Goal: Transaction & Acquisition: Download file/media

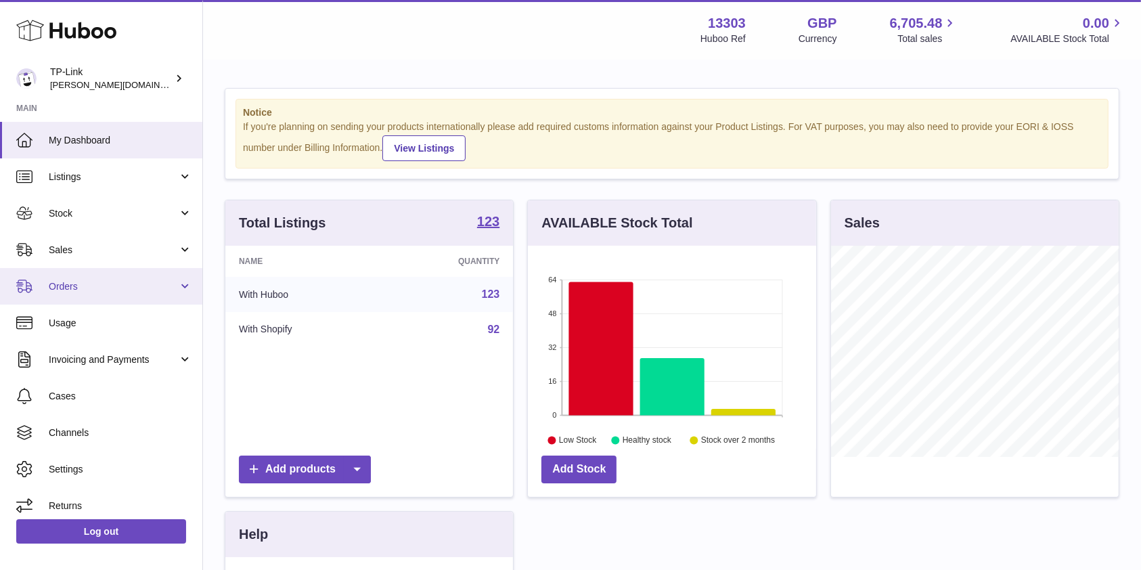
scroll to position [211, 288]
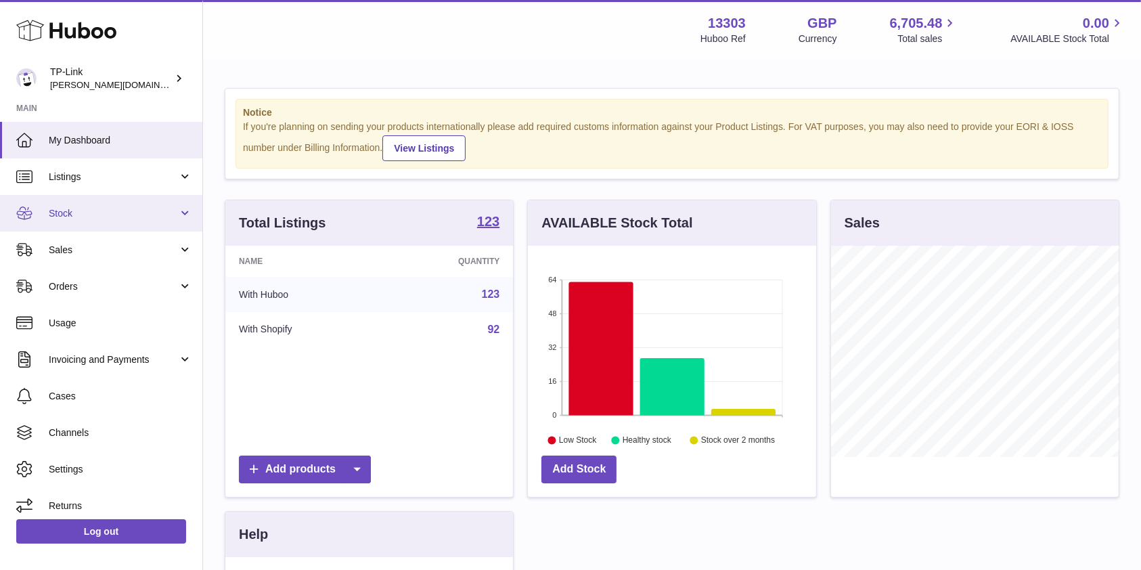
click at [94, 214] on span "Stock" at bounding box center [113, 213] width 129 height 13
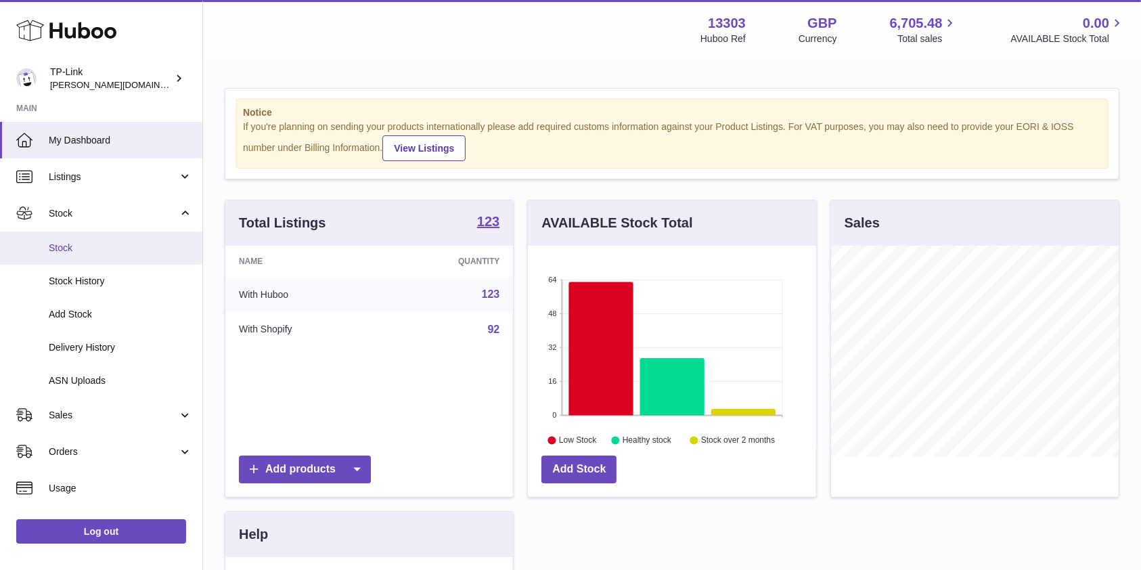
click at [103, 246] on span "Stock" at bounding box center [120, 248] width 143 height 13
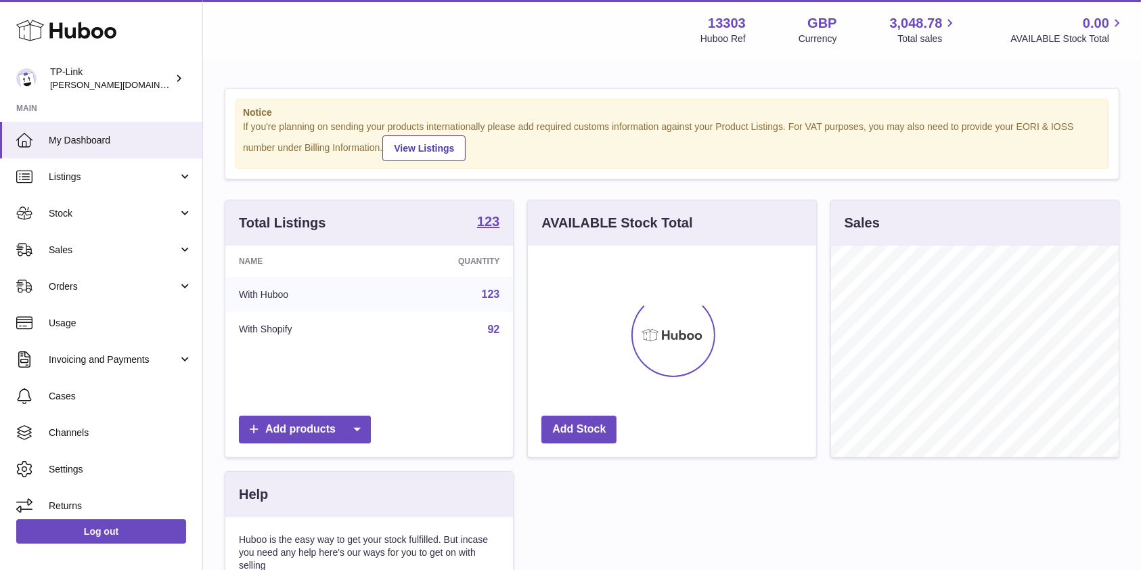
scroll to position [211, 288]
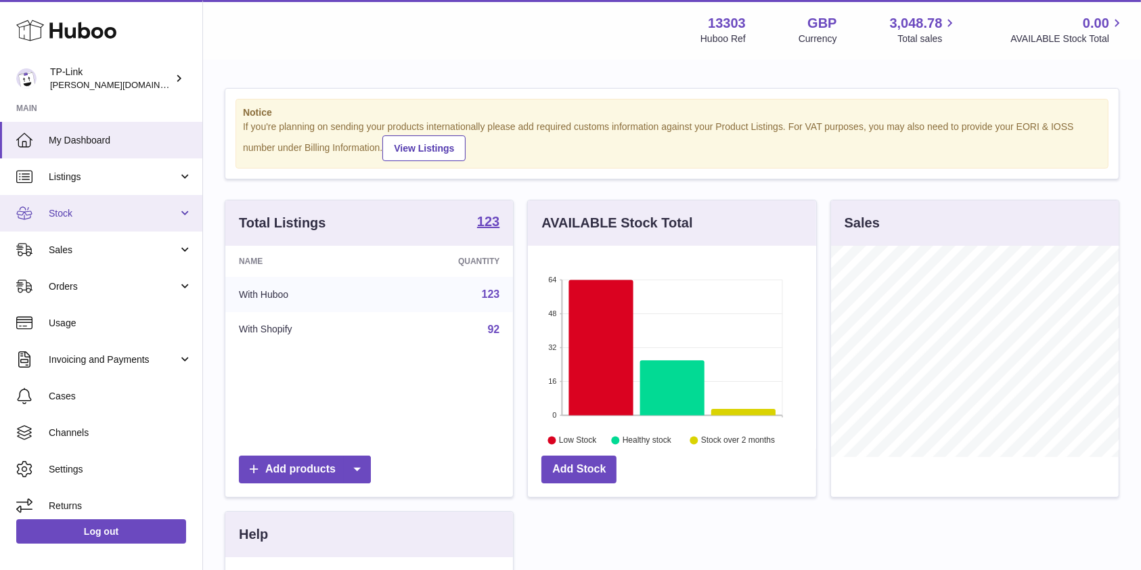
click at [139, 219] on span "Stock" at bounding box center [113, 213] width 129 height 13
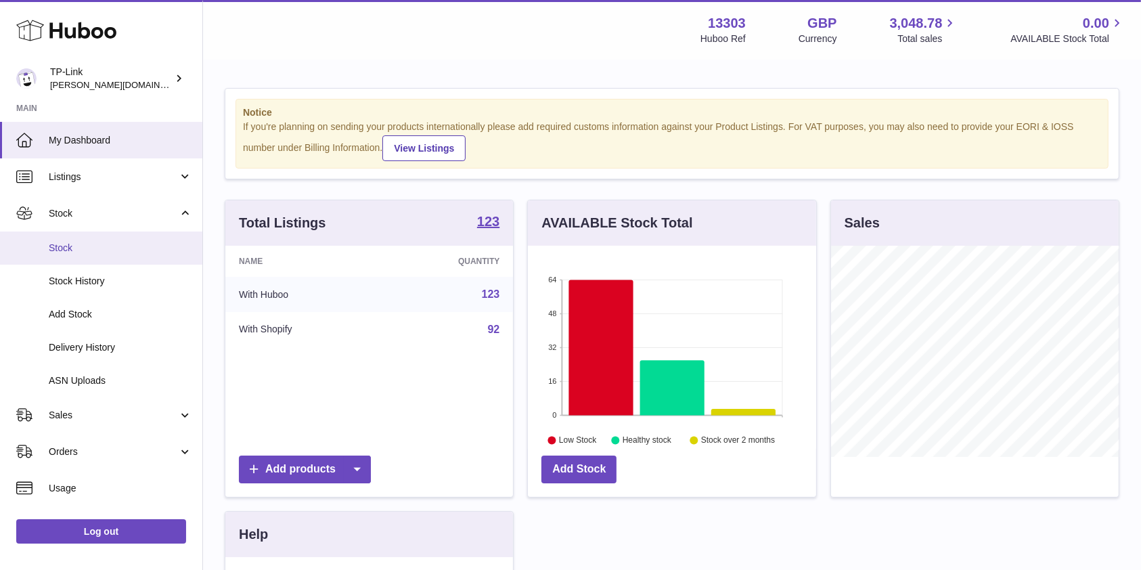
click at [119, 248] on span "Stock" at bounding box center [120, 248] width 143 height 13
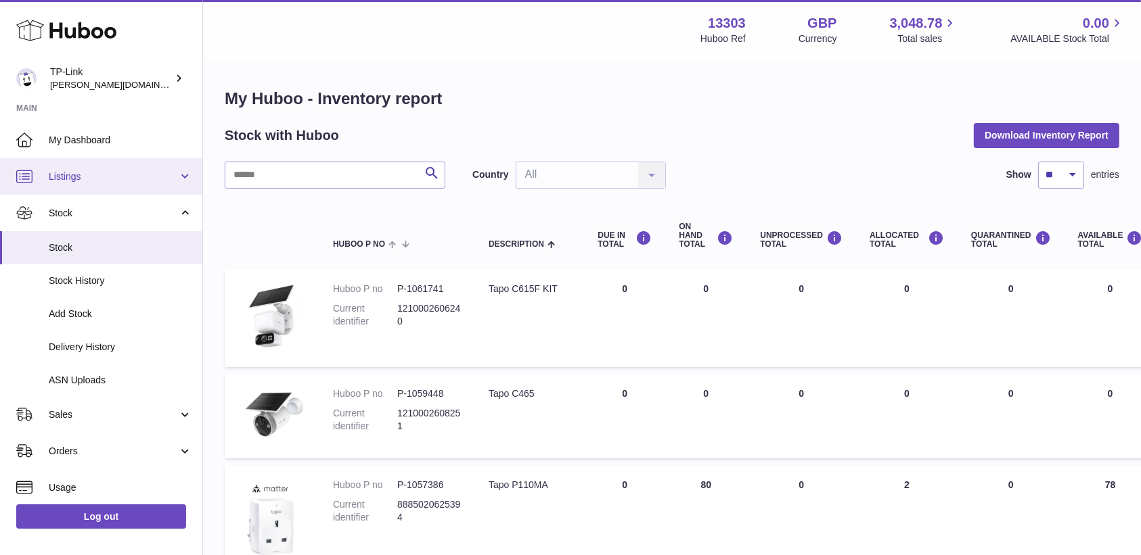
click at [99, 181] on span "Listings" at bounding box center [113, 176] width 129 height 13
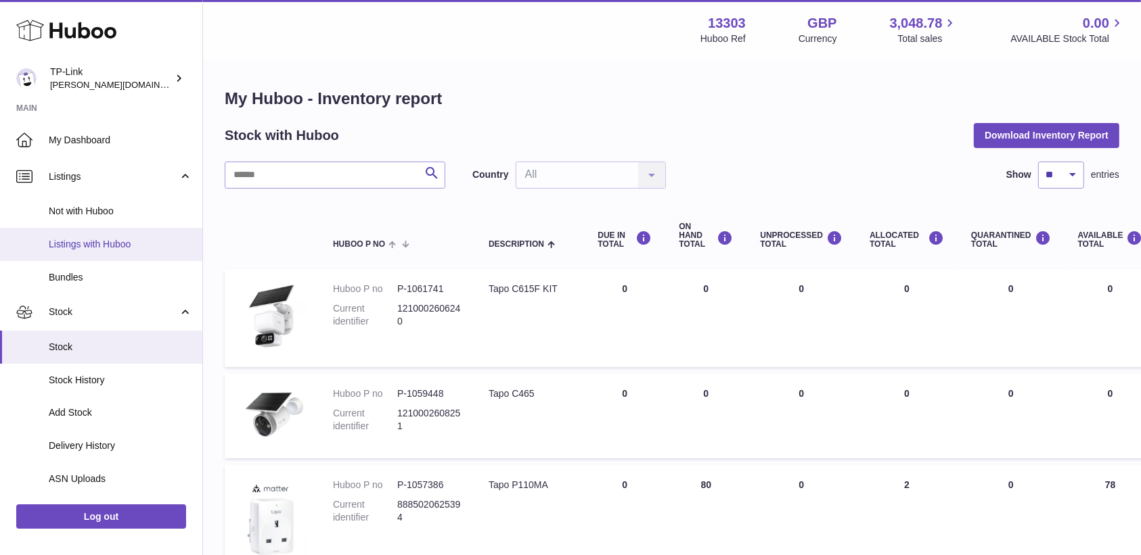
click at [108, 235] on link "Listings with Huboo" at bounding box center [101, 244] width 202 height 33
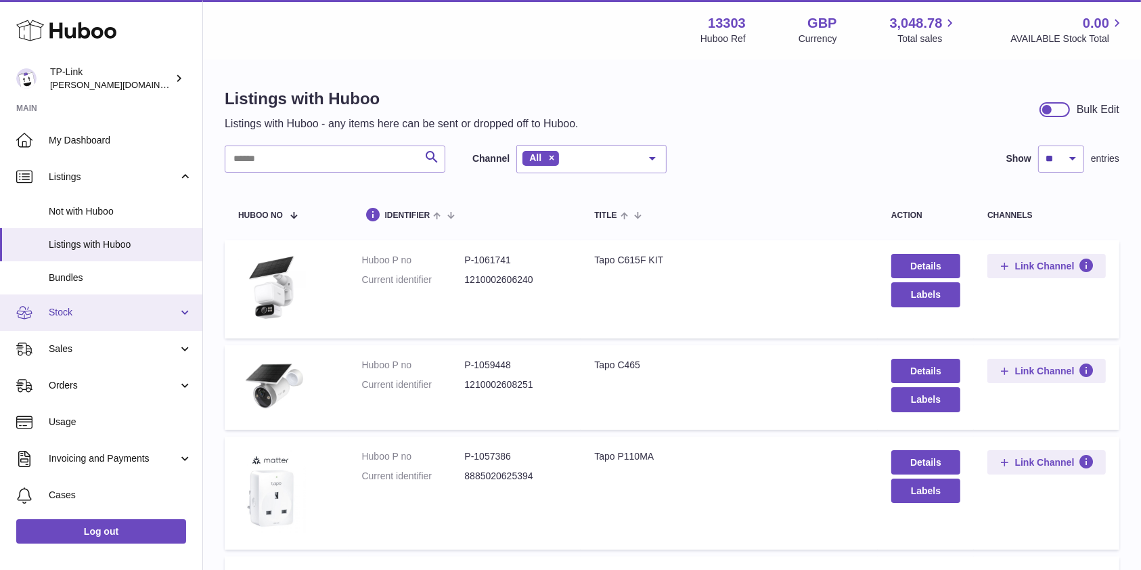
click at [75, 313] on span "Stock" at bounding box center [113, 312] width 129 height 13
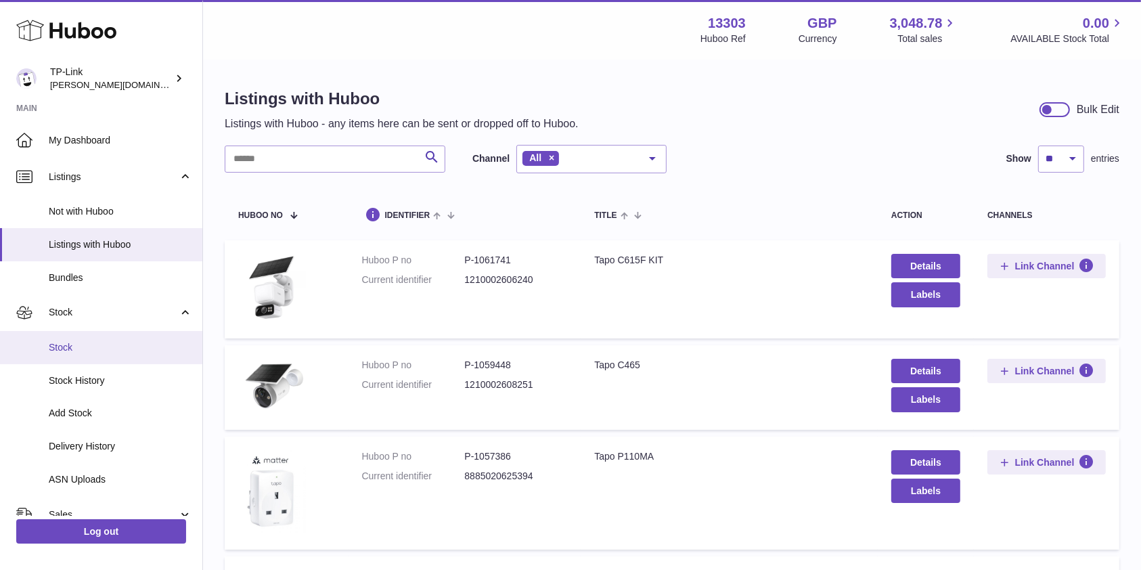
click at [79, 344] on span "Stock" at bounding box center [120, 347] width 143 height 13
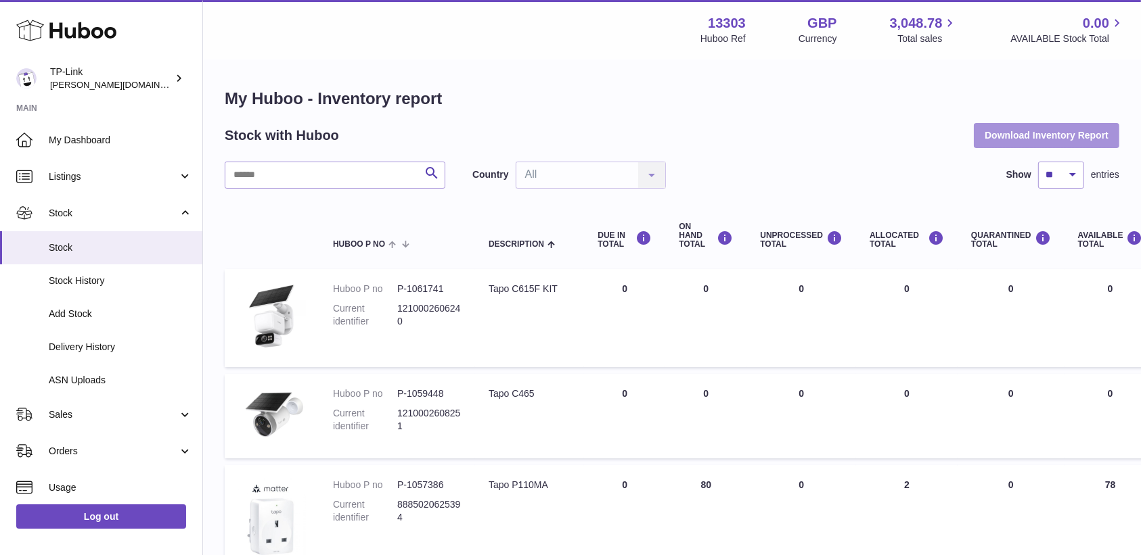
click at [977, 130] on button "Download Inventory Report" at bounding box center [1046, 135] width 145 height 24
click at [848, 127] on div "Stock with Huboo Download Inventory Report" at bounding box center [672, 135] width 894 height 24
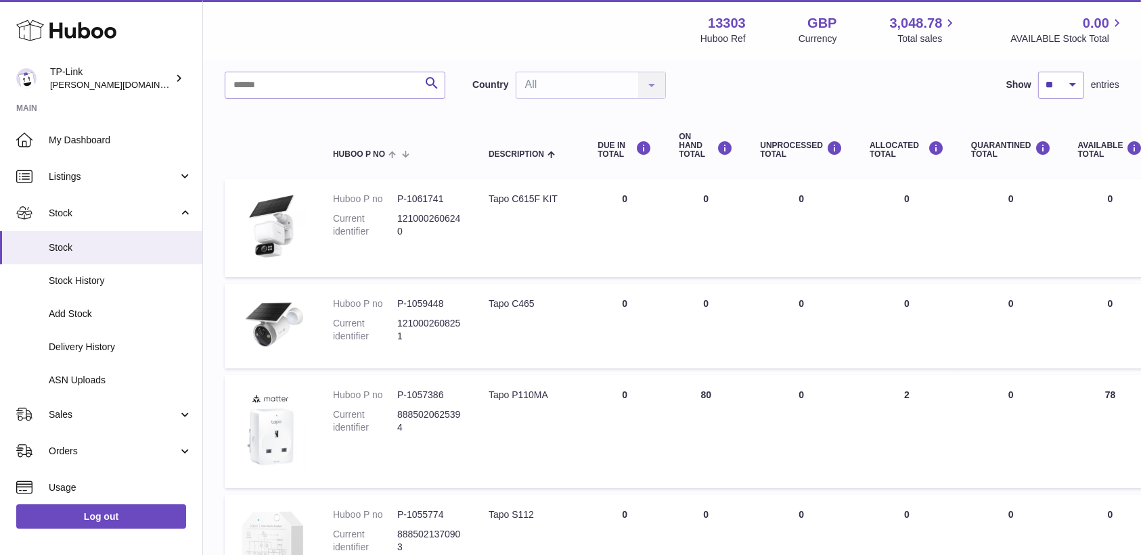
click at [909, 80] on div "Search Country All All No elements found. Consider changing the search query. L…" at bounding box center [672, 85] width 894 height 27
click at [599, 39] on div "Menu Huboo 13303 Huboo Ref GBP Currency 3,048.78 Total sales 0.00 AVAILABLE Sto…" at bounding box center [671, 29] width 905 height 31
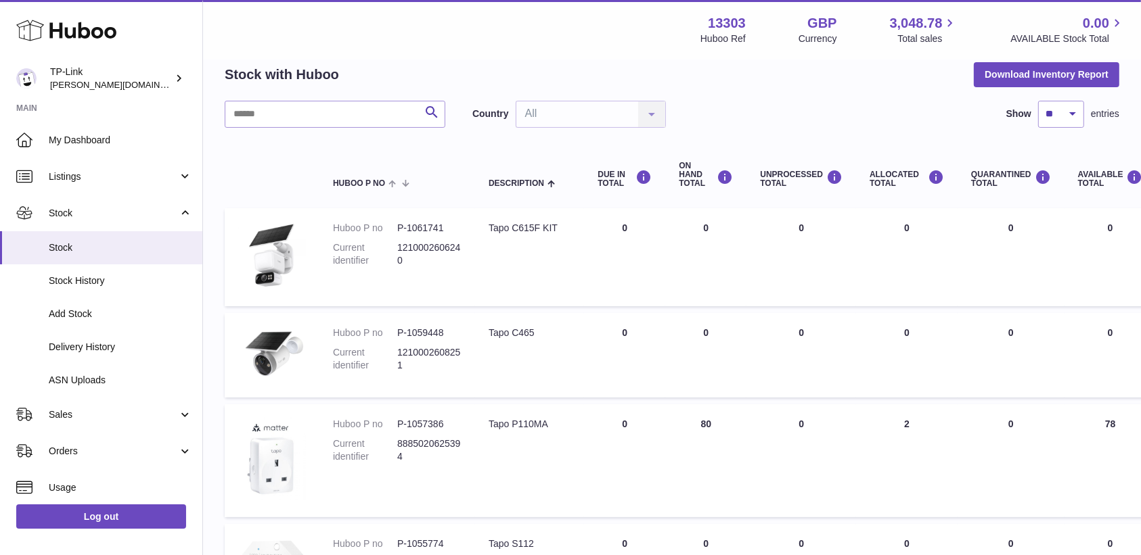
scroll to position [0, 0]
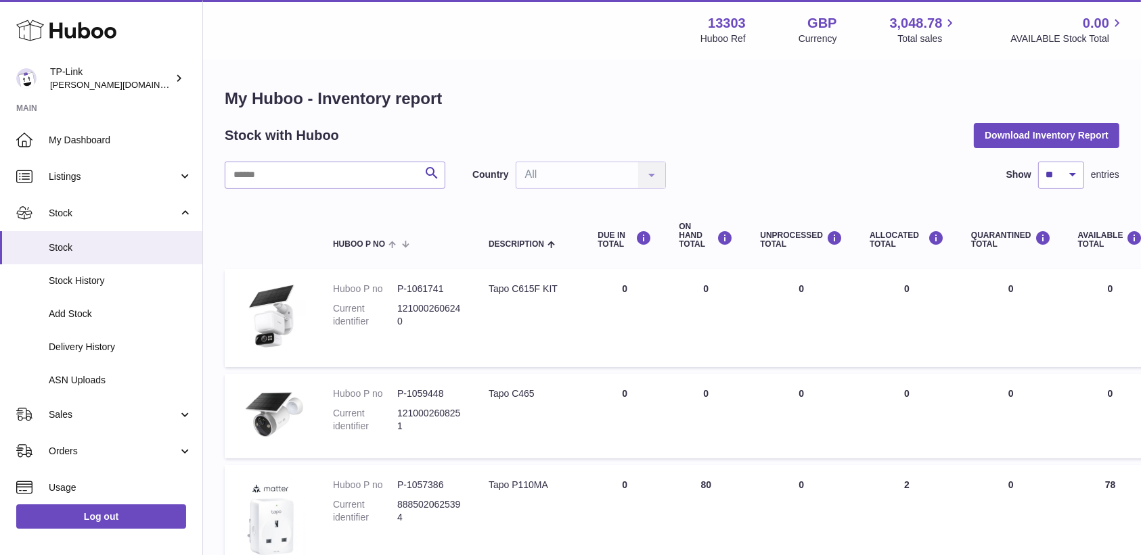
click at [763, 127] on div "Stock with Huboo Download Inventory Report" at bounding box center [672, 135] width 894 height 24
